Goal: Transaction & Acquisition: Book appointment/travel/reservation

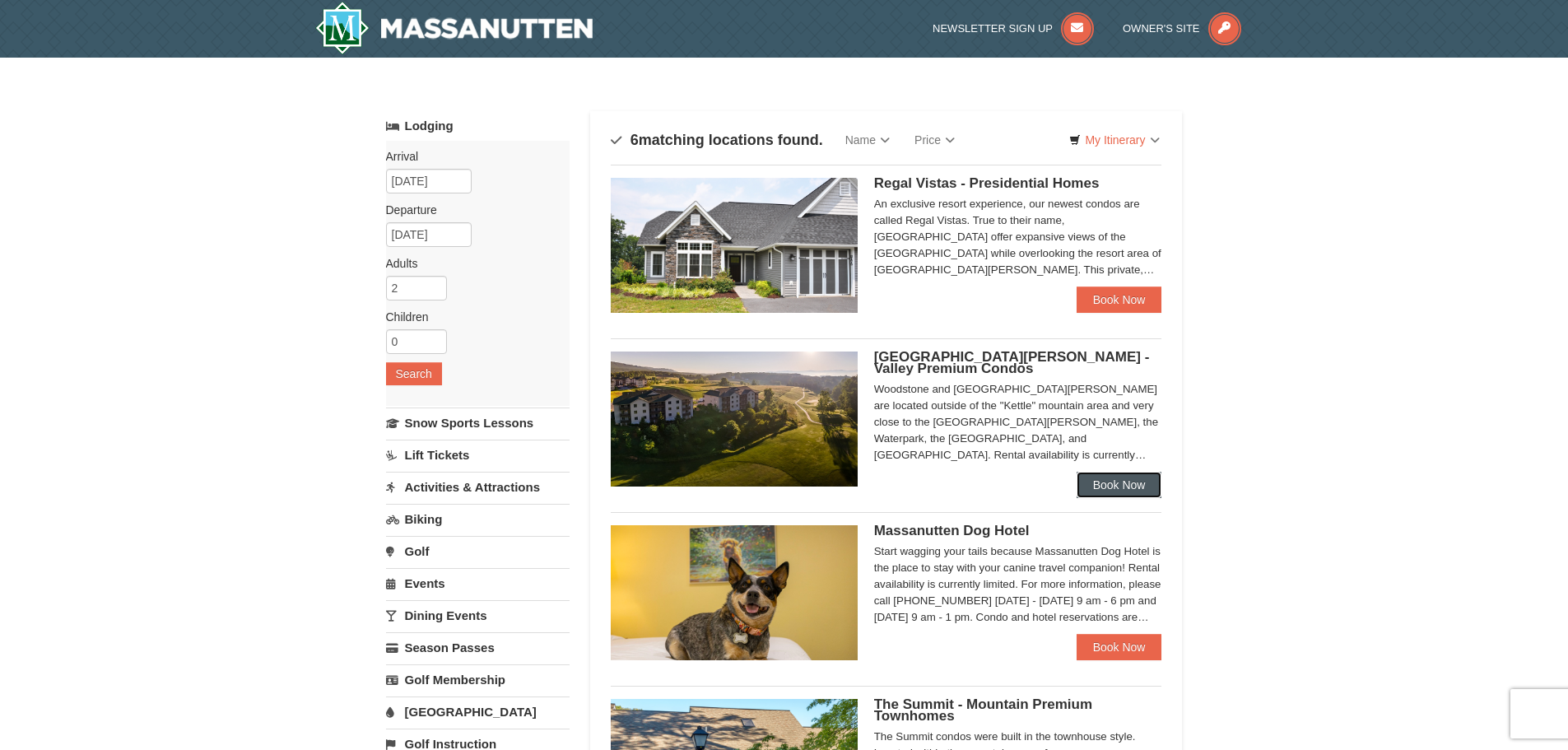
click at [1130, 486] on link "Book Now" at bounding box center [1119, 484] width 85 height 26
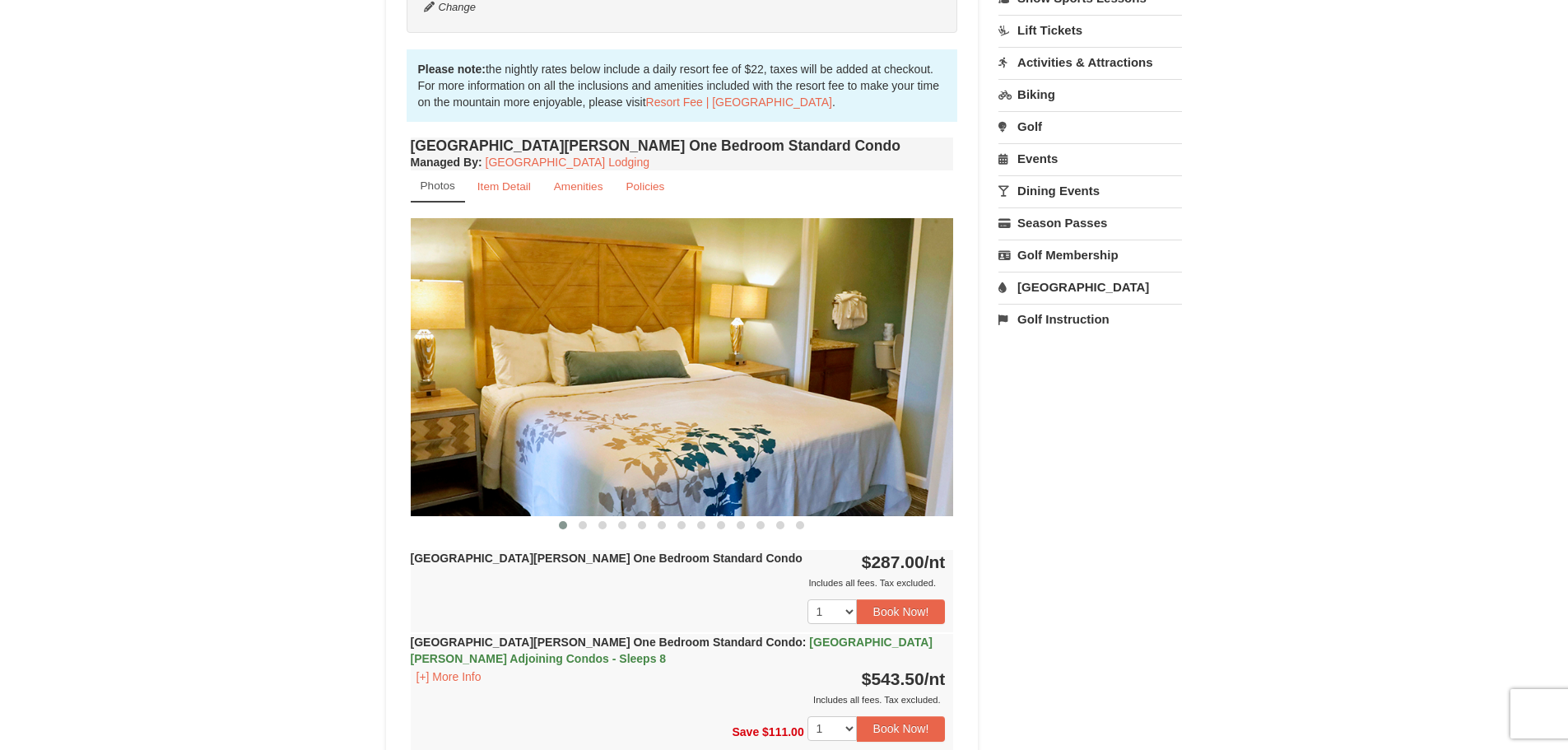
scroll to position [494, 0]
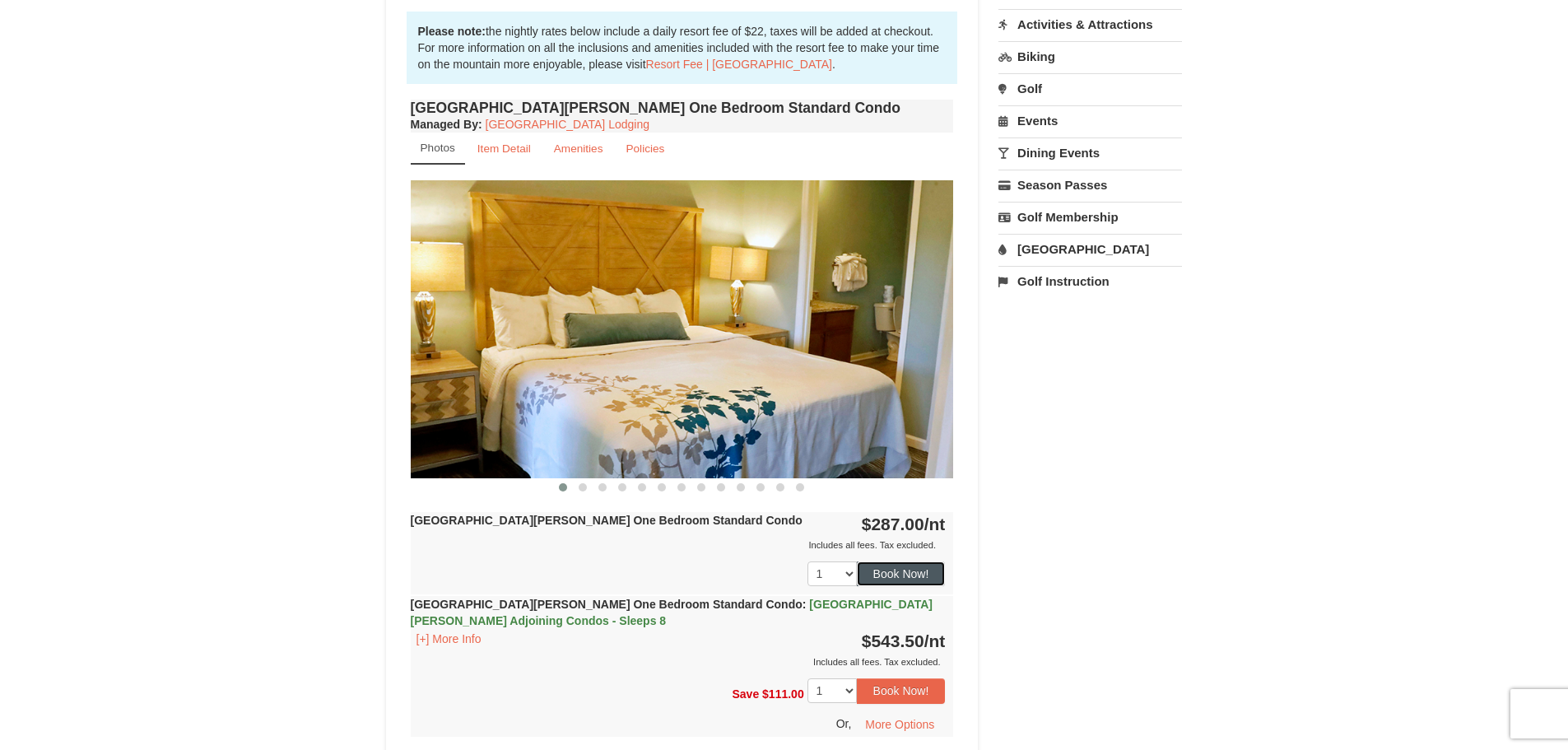
click at [901, 573] on button "Book Now!" at bounding box center [902, 574] width 89 height 25
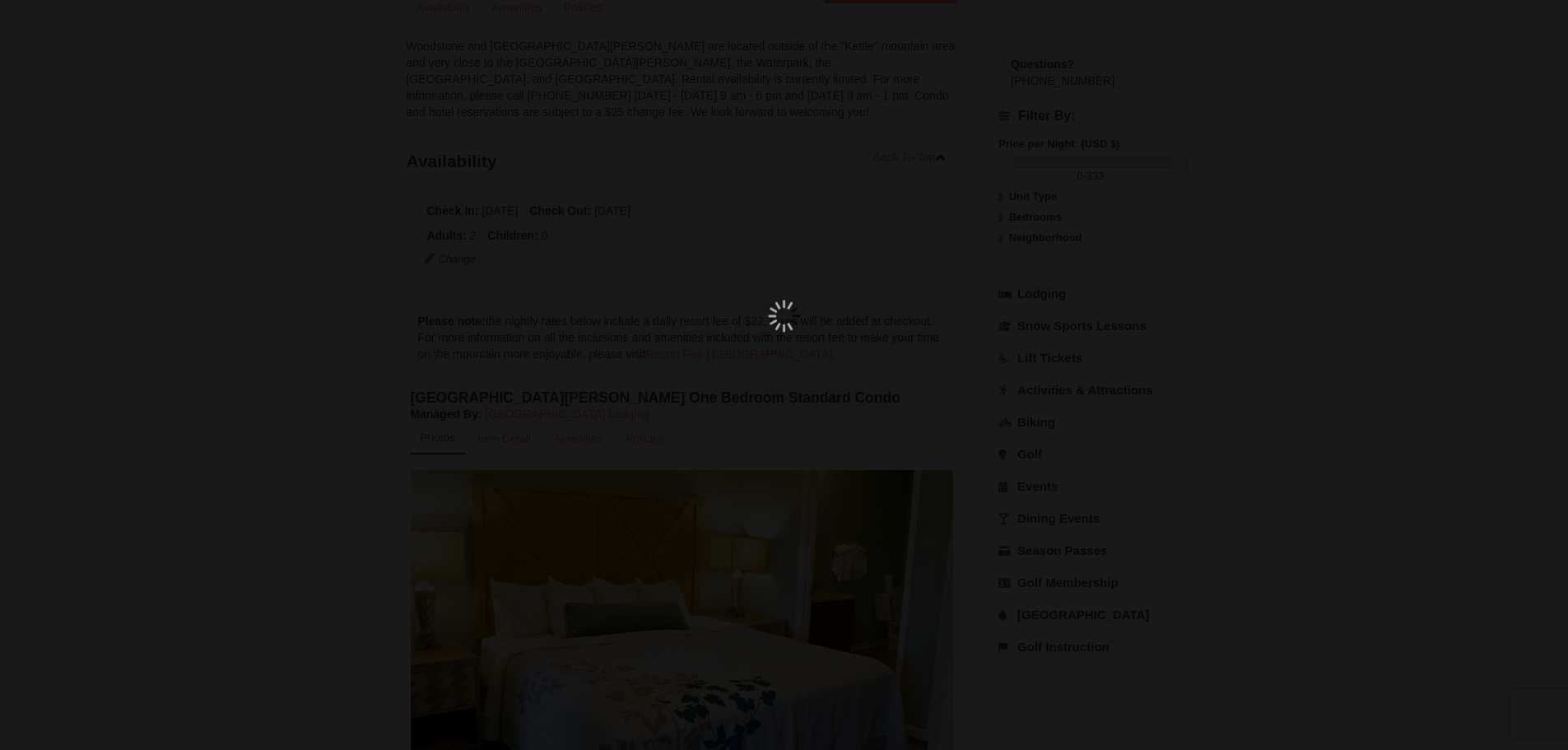
scroll to position [161, 0]
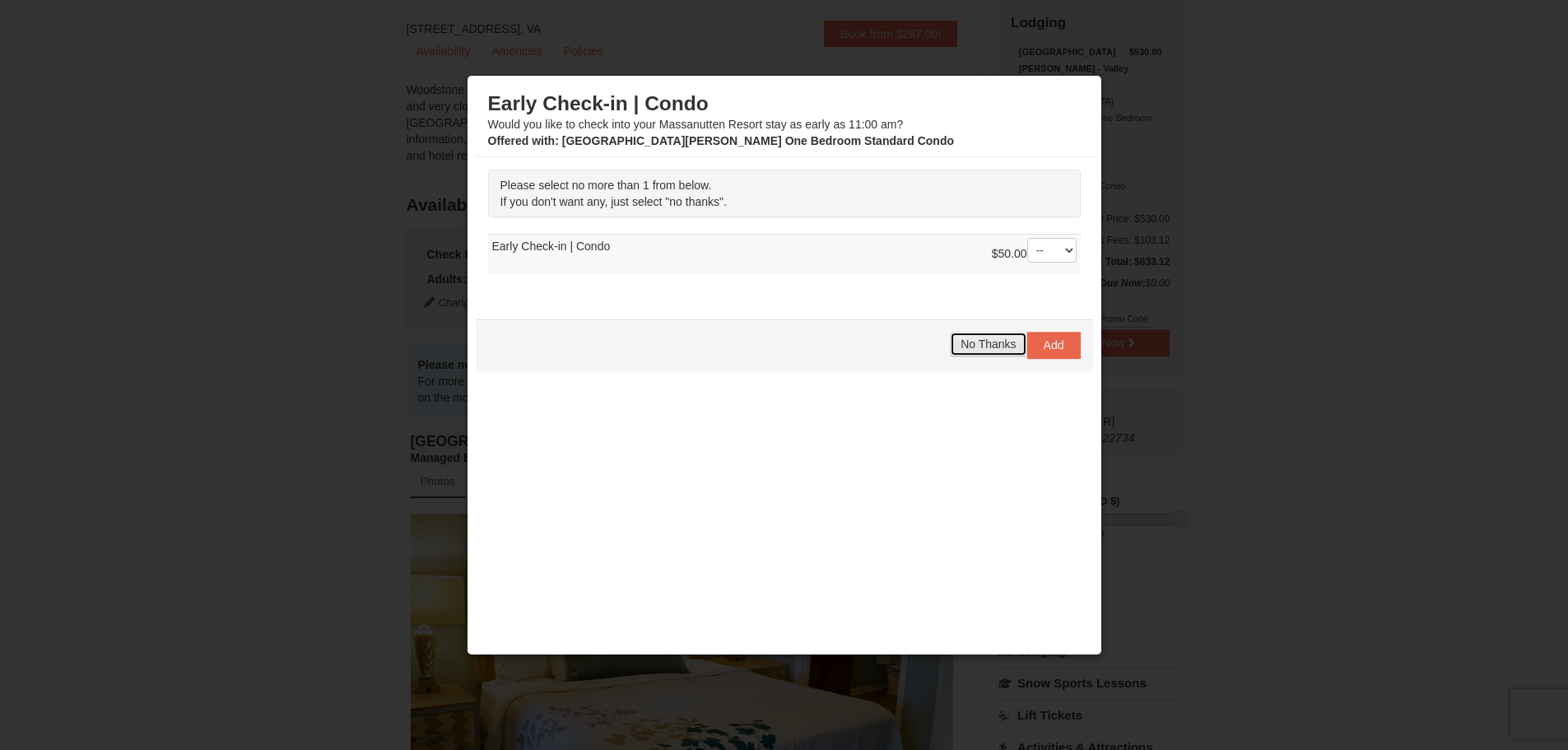
click at [966, 347] on span "No Thanks" at bounding box center [989, 344] width 55 height 13
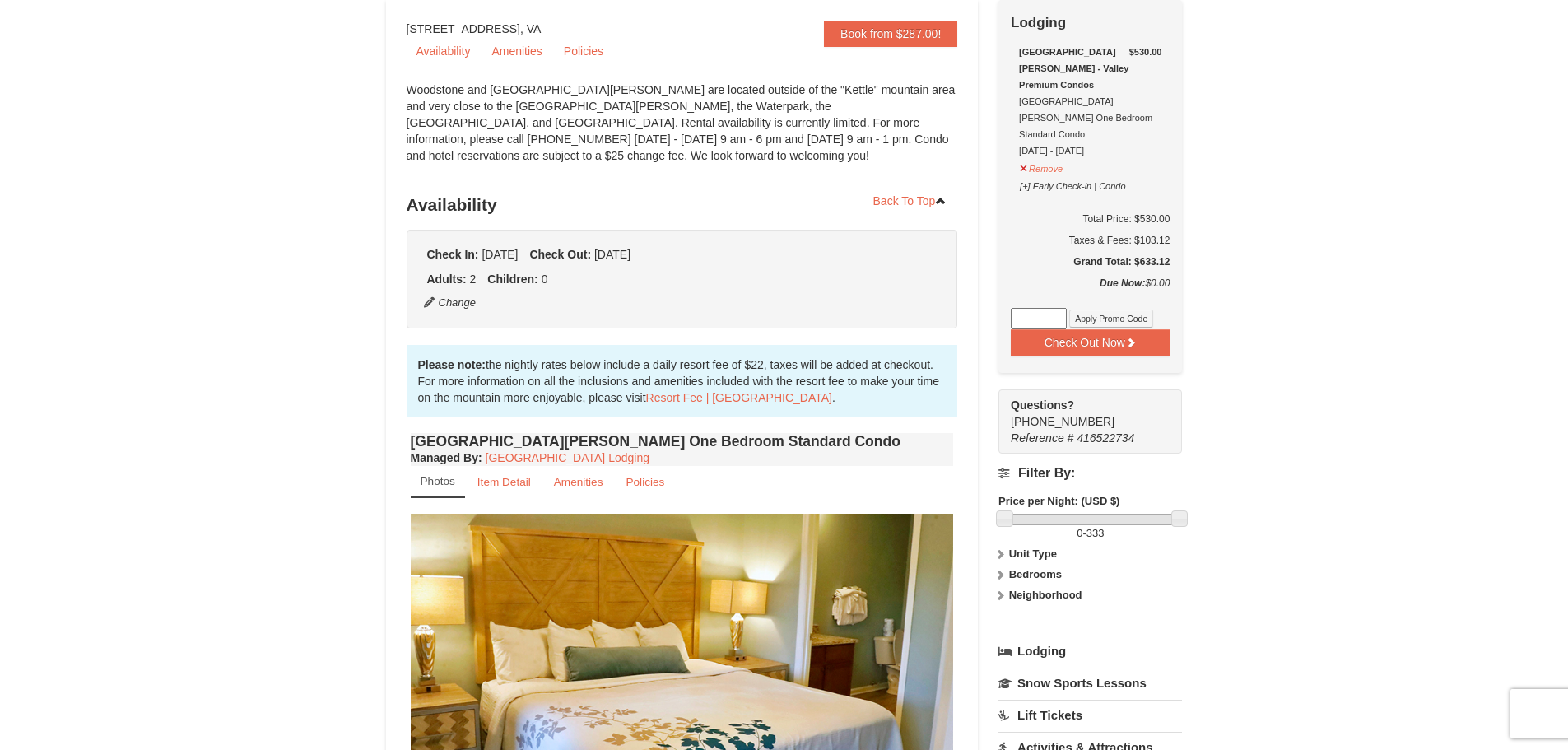
scroll to position [0, 0]
